Goal: Task Accomplishment & Management: Use online tool/utility

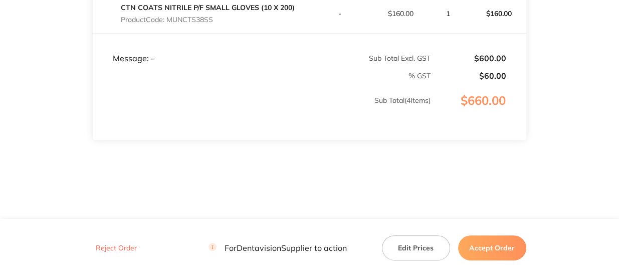
scroll to position [140, 0]
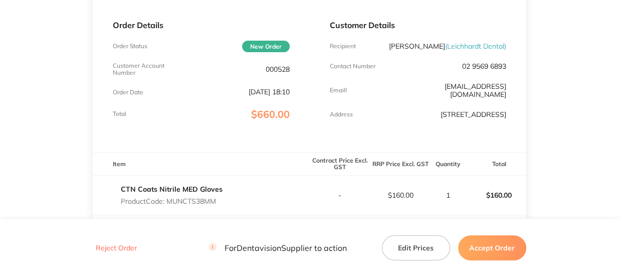
click at [501, 242] on button "Accept Order" at bounding box center [492, 247] width 68 height 25
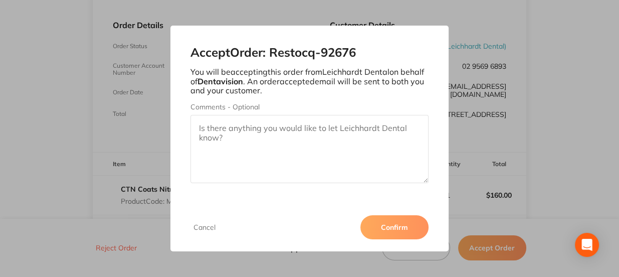
click at [393, 227] on button "Confirm" at bounding box center [394, 227] width 68 height 24
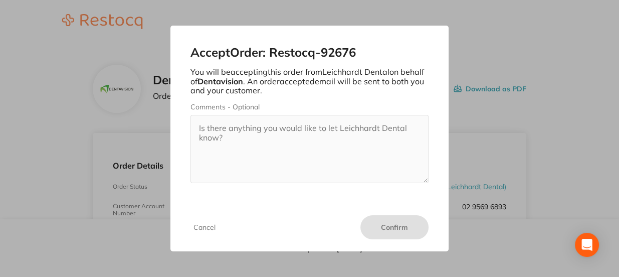
click at [558, 3] on div "Accept Order: Restocq- 92676 You will be accepting this order from Leichhardt D…" at bounding box center [309, 138] width 619 height 277
click at [586, 177] on div "Accept Order: Restocq- 92676 You will be accepting this order from Leichhardt D…" at bounding box center [309, 138] width 619 height 277
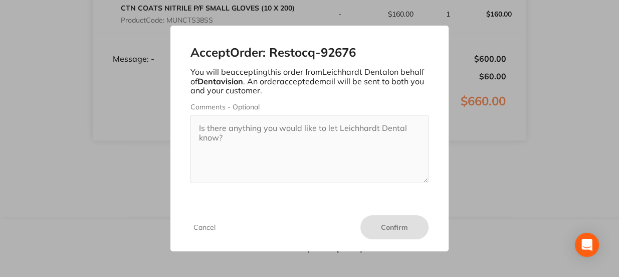
scroll to position [390, 0]
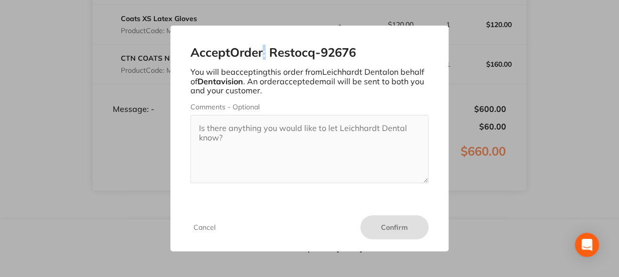
drag, startPoint x: 266, startPoint y: 24, endPoint x: 269, endPoint y: 38, distance: 14.7
click at [269, 38] on div "Accept Order: Restocq- 92676 You will be accepting this order from Leichhardt D…" at bounding box center [309, 138] width 619 height 277
drag, startPoint x: 269, startPoint y: 38, endPoint x: 300, endPoint y: 35, distance: 31.2
click at [300, 35] on div "Accept Order: Restocq- 92676 You will be accepting this order from Leichhardt D…" at bounding box center [309, 115] width 279 height 178
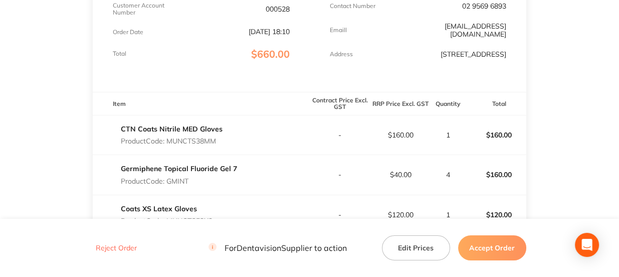
scroll to position [251, 0]
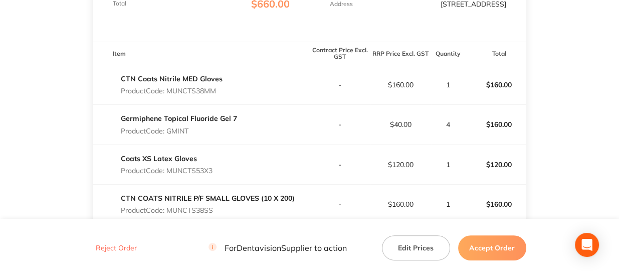
click at [499, 253] on button "Accept Order" at bounding box center [492, 247] width 68 height 25
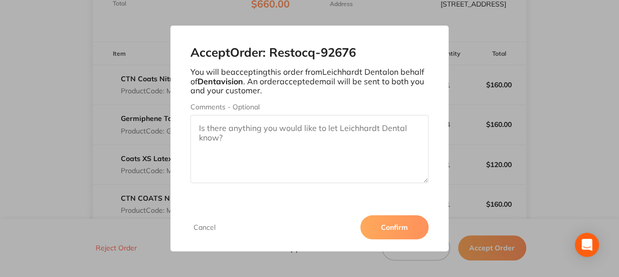
click at [387, 221] on button "Confirm" at bounding box center [394, 227] width 68 height 24
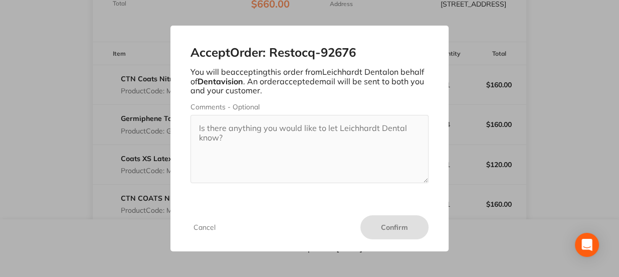
scroll to position [0, 0]
